Goal: Transaction & Acquisition: Subscribe to service/newsletter

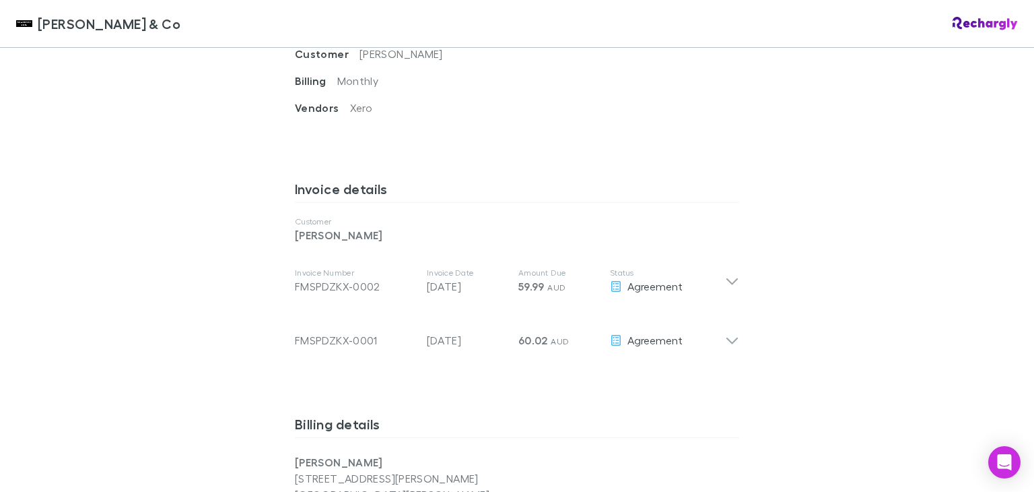
scroll to position [598, 0]
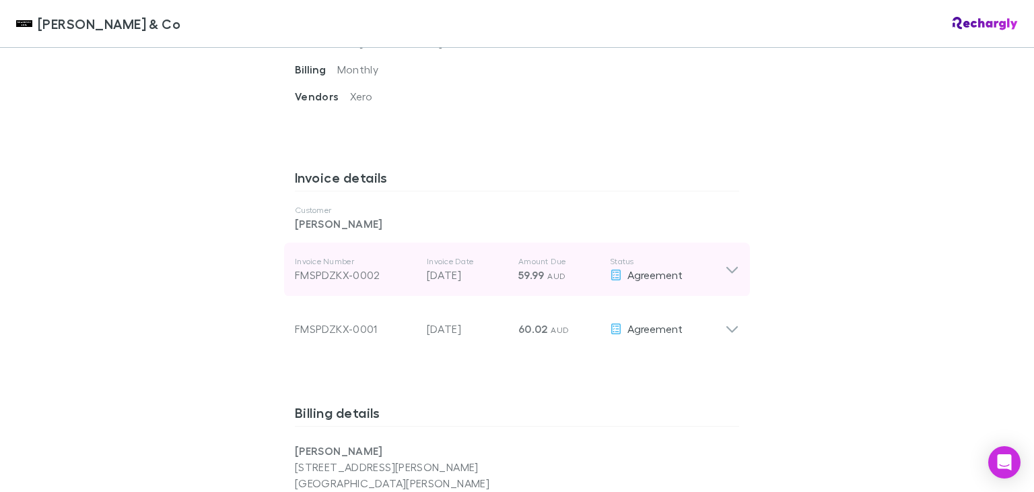
click at [729, 261] on icon at bounding box center [732, 269] width 14 height 16
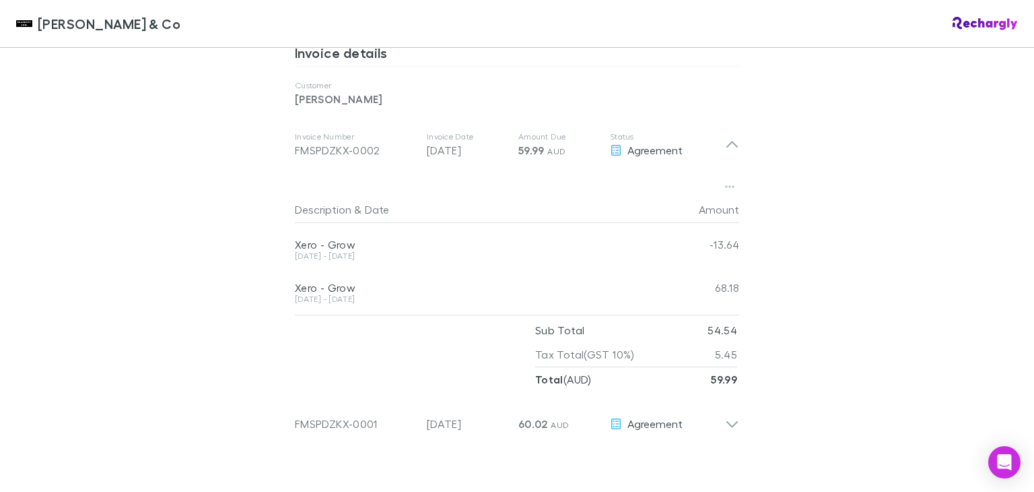
scroll to position [741, 0]
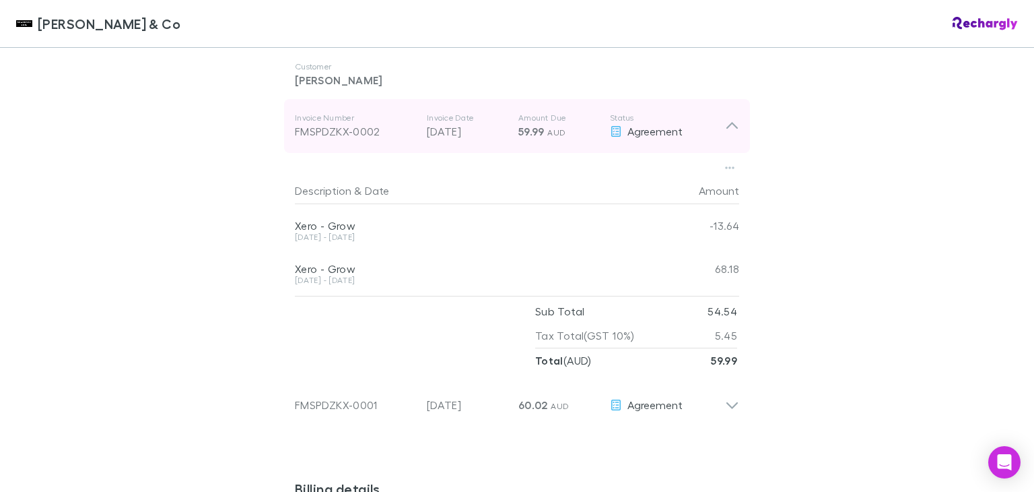
click at [733, 118] on icon at bounding box center [732, 126] width 14 height 16
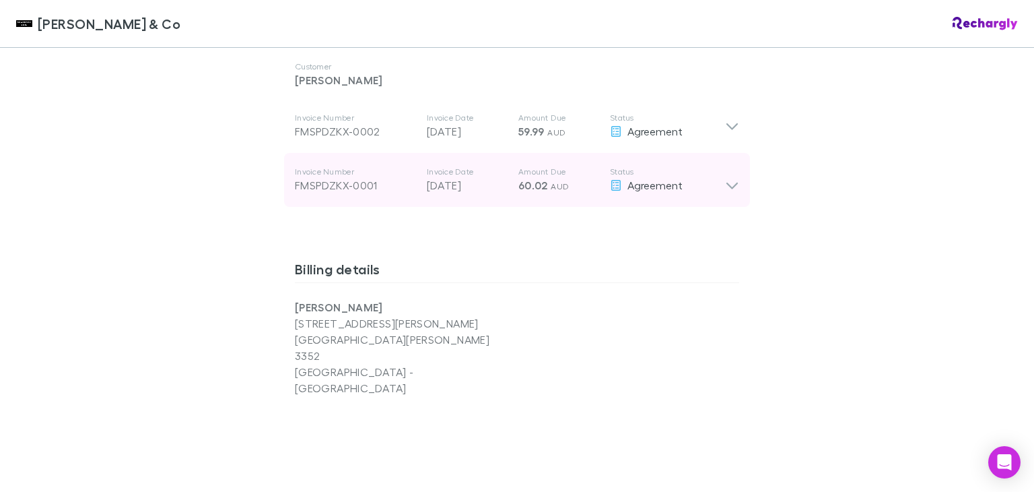
click at [733, 176] on icon at bounding box center [732, 179] width 14 height 27
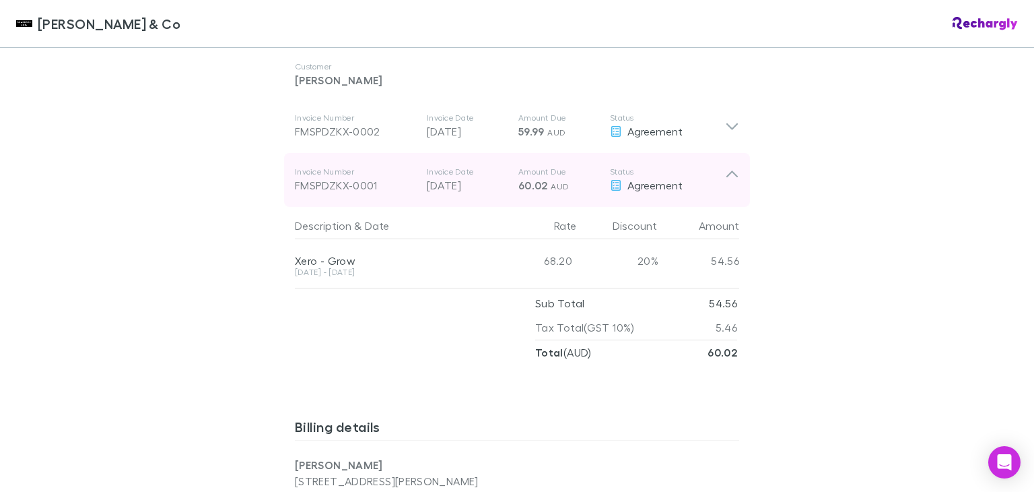
click at [725, 166] on icon at bounding box center [732, 179] width 14 height 27
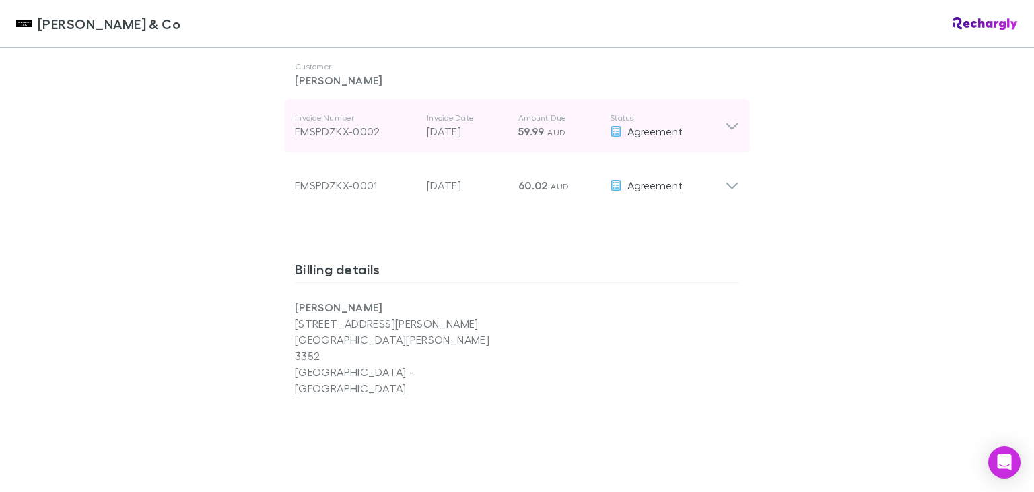
click at [725, 118] on icon at bounding box center [732, 126] width 14 height 16
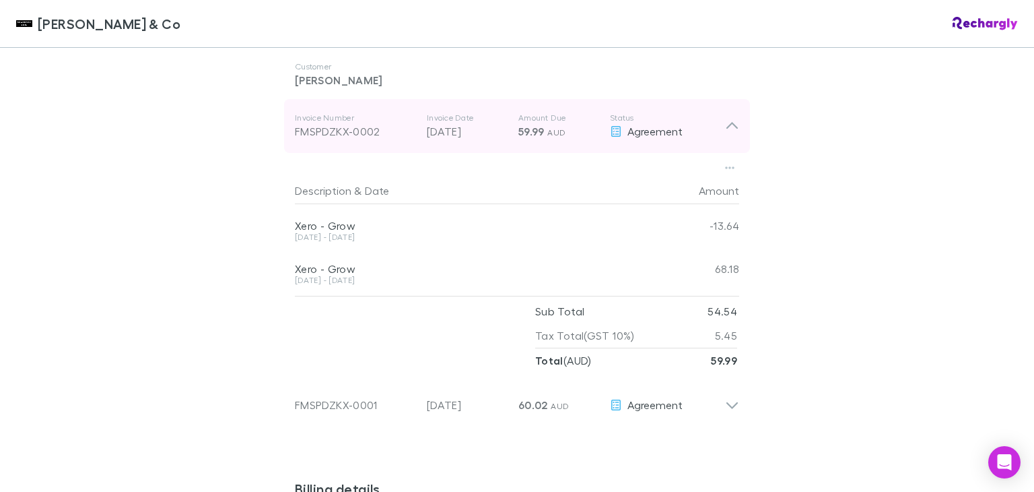
click at [725, 118] on icon at bounding box center [732, 126] width 14 height 16
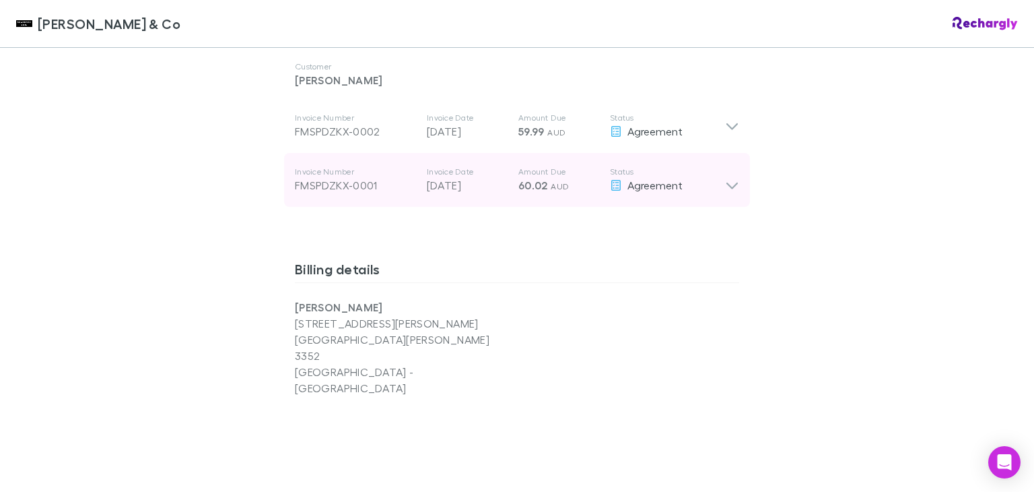
click at [729, 182] on icon at bounding box center [732, 185] width 11 height 7
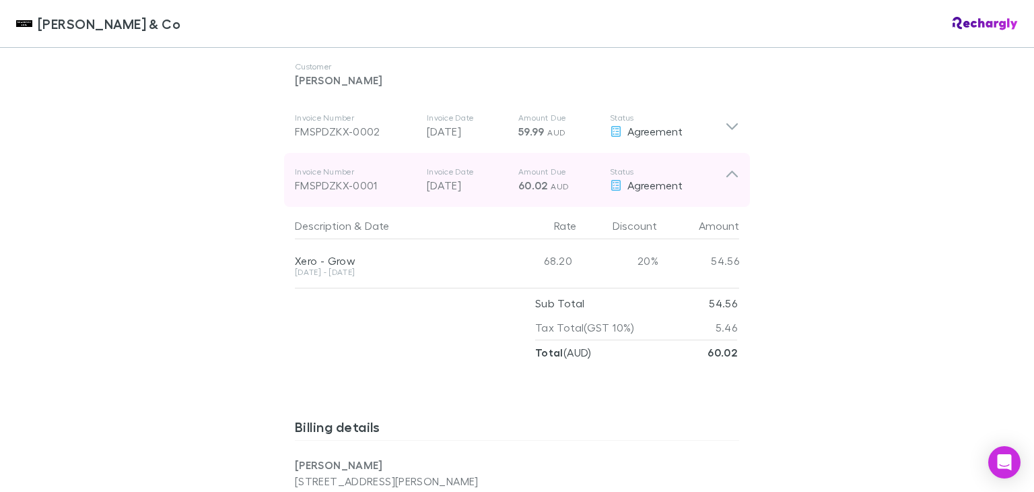
click at [729, 166] on icon at bounding box center [732, 179] width 14 height 27
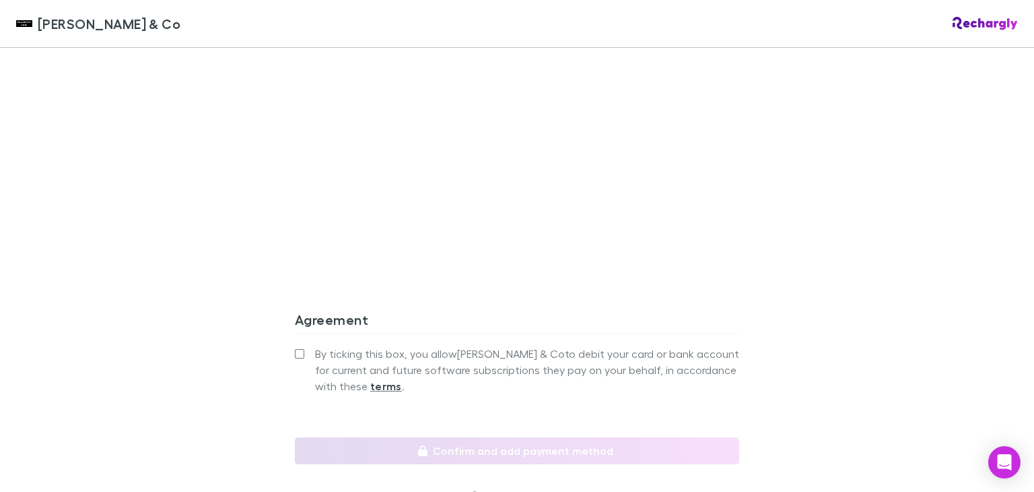
scroll to position [1207, 0]
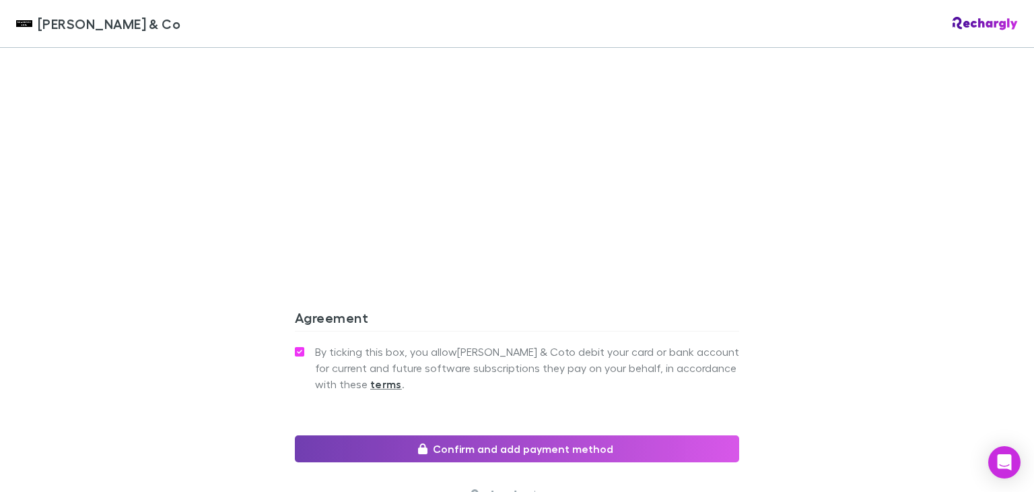
click at [549, 435] on button "Confirm and add payment method" at bounding box center [517, 448] width 444 height 27
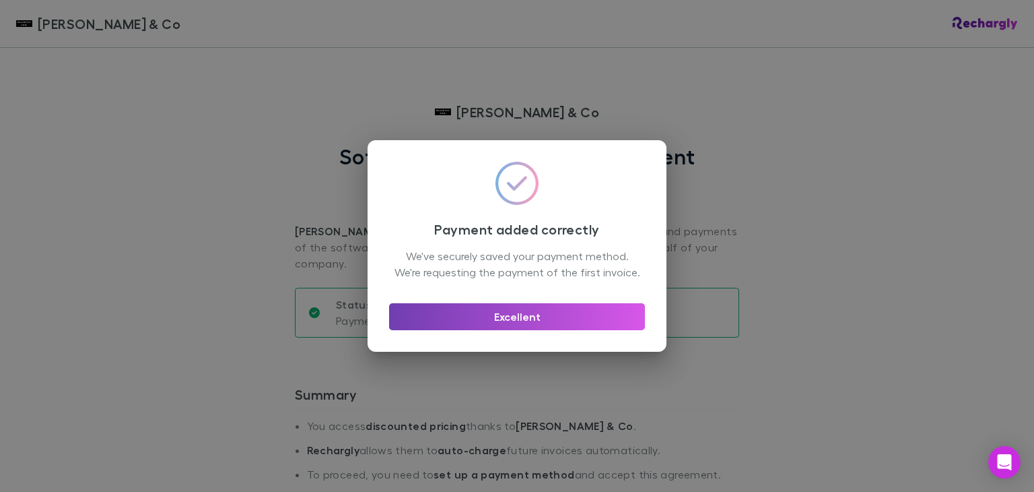
click at [556, 327] on button "Excellent" at bounding box center [517, 316] width 256 height 27
